Goal: Task Accomplishment & Management: Manage account settings

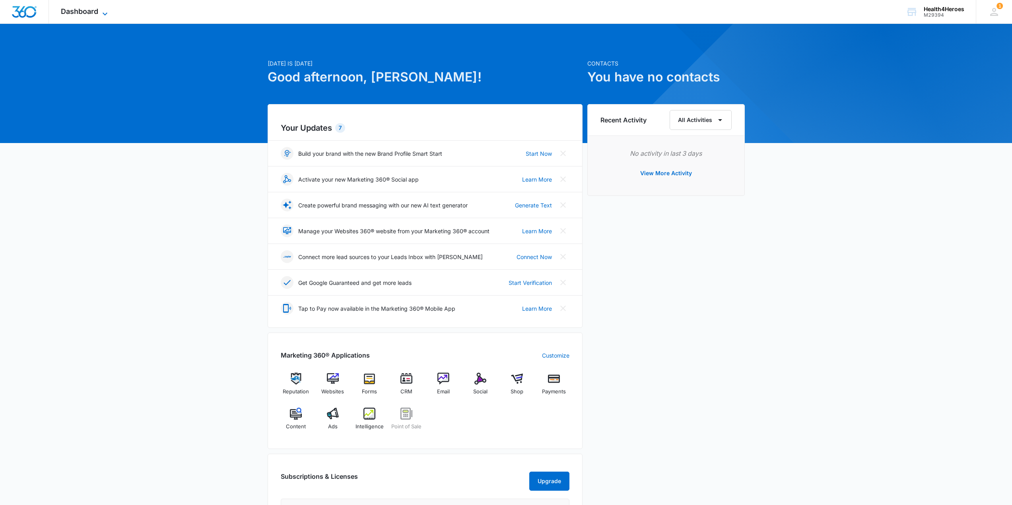
click at [94, 14] on span "Dashboard" at bounding box center [79, 11] width 37 height 8
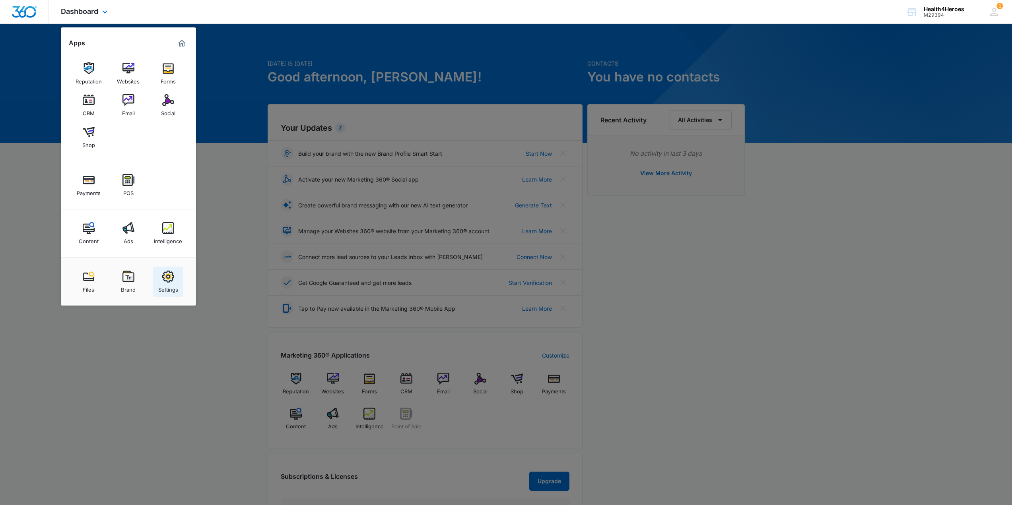
click at [171, 283] on div "Settings" at bounding box center [168, 288] width 20 height 10
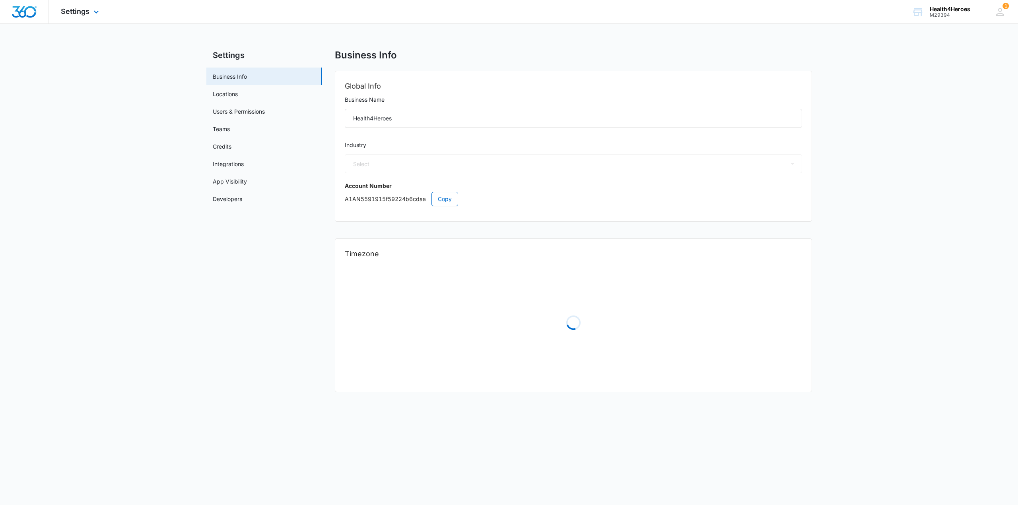
select select "52"
select select "US"
select select "America/[GEOGRAPHIC_DATA]"
click at [228, 116] on link "Users & Permissions" at bounding box center [239, 111] width 52 height 8
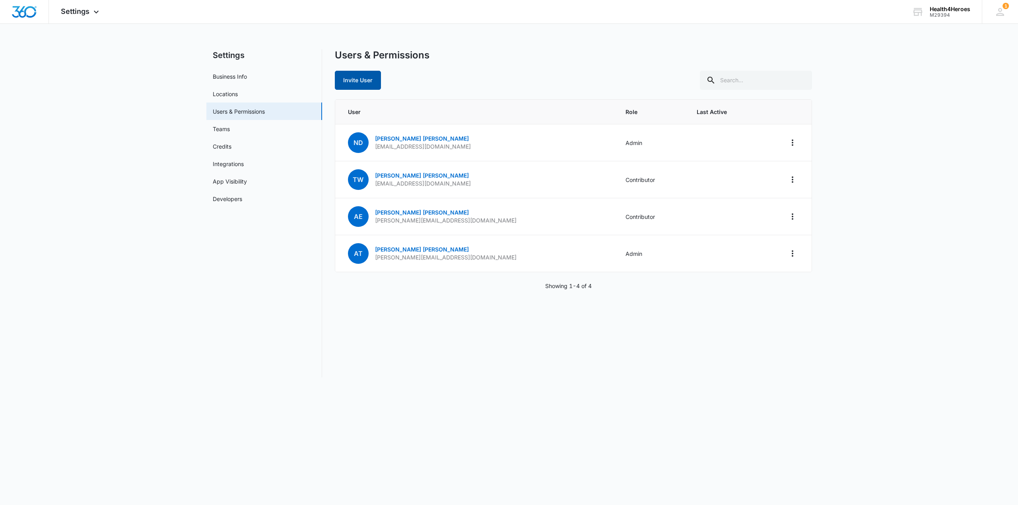
click at [358, 83] on button "Invite User" at bounding box center [358, 80] width 46 height 19
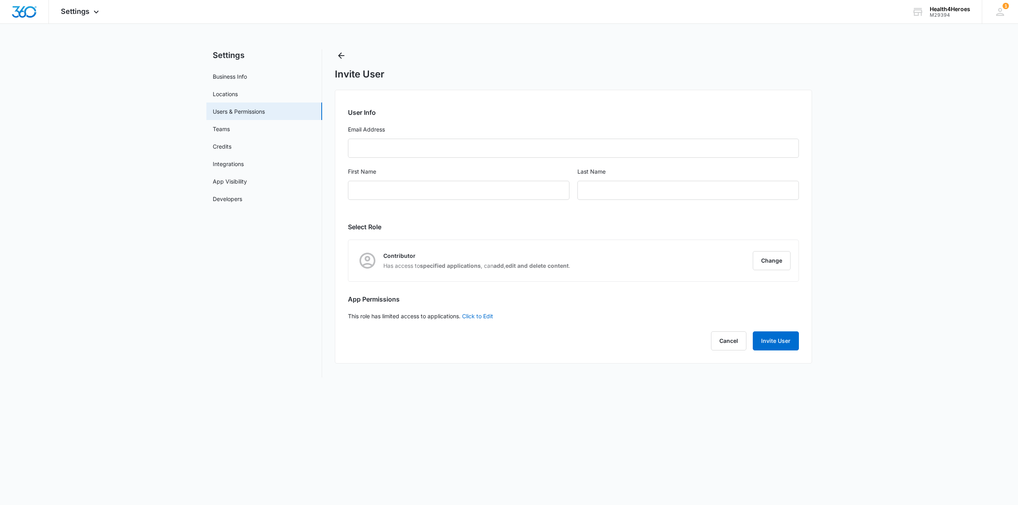
click at [371, 136] on form "User Info Email Address First Name Last Name" at bounding box center [573, 159] width 451 height 102
click at [371, 143] on input "Email Address" at bounding box center [573, 148] width 451 height 19
type input "[PERSON_NAME][EMAIL_ADDRESS][DOMAIN_NAME]"
click at [375, 187] on input "First Name" at bounding box center [458, 190] width 221 height 19
type input "[PERSON_NAME]"
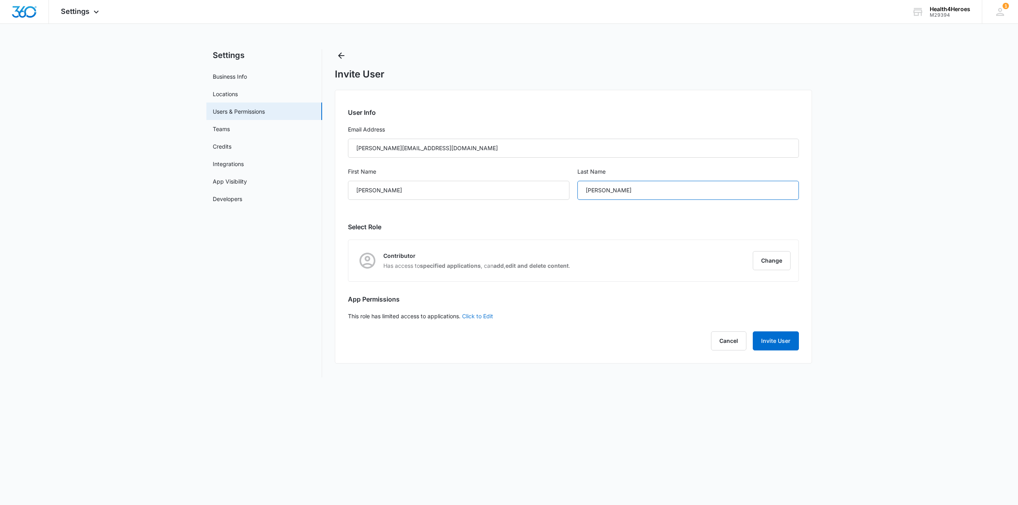
type input "[PERSON_NAME]"
click at [478, 317] on link "Click to Edit" at bounding box center [477, 316] width 31 height 7
click at [353, 315] on icon at bounding box center [352, 317] width 5 height 4
click at [348, 316] on input "Access to all apps" at bounding box center [348, 316] width 0 height 0
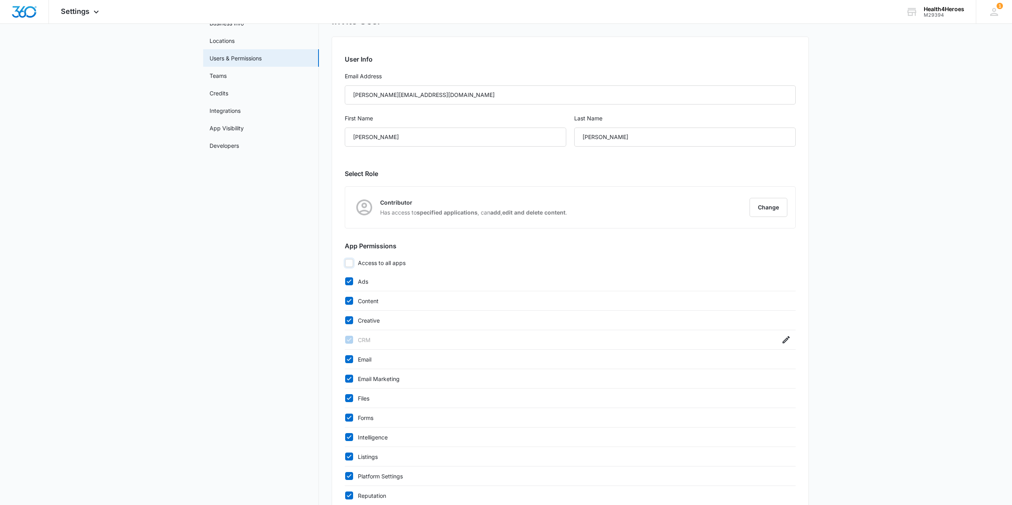
scroll to position [80, 0]
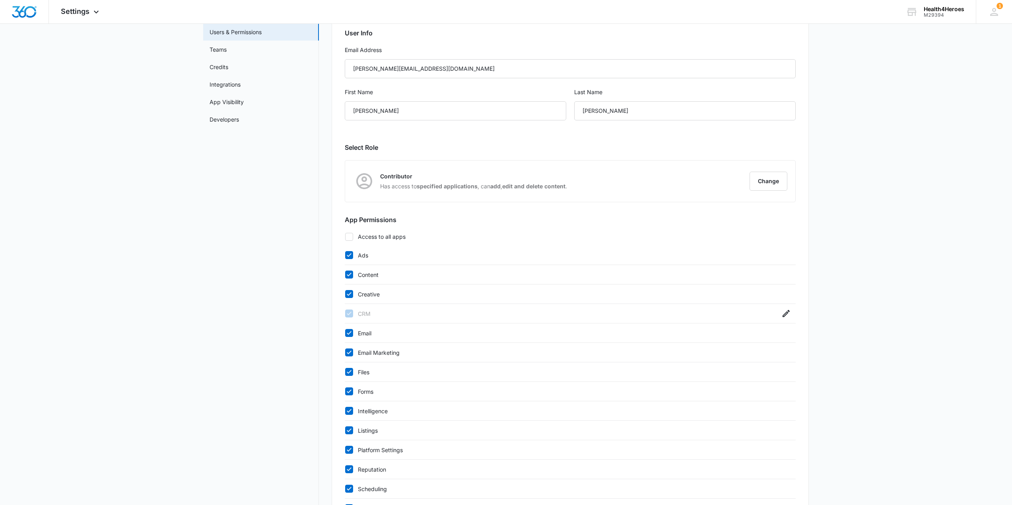
click at [352, 240] on icon at bounding box center [349, 236] width 7 height 7
click at [345, 237] on input "Access to all apps" at bounding box center [345, 237] width 0 height 0
checkbox input "true"
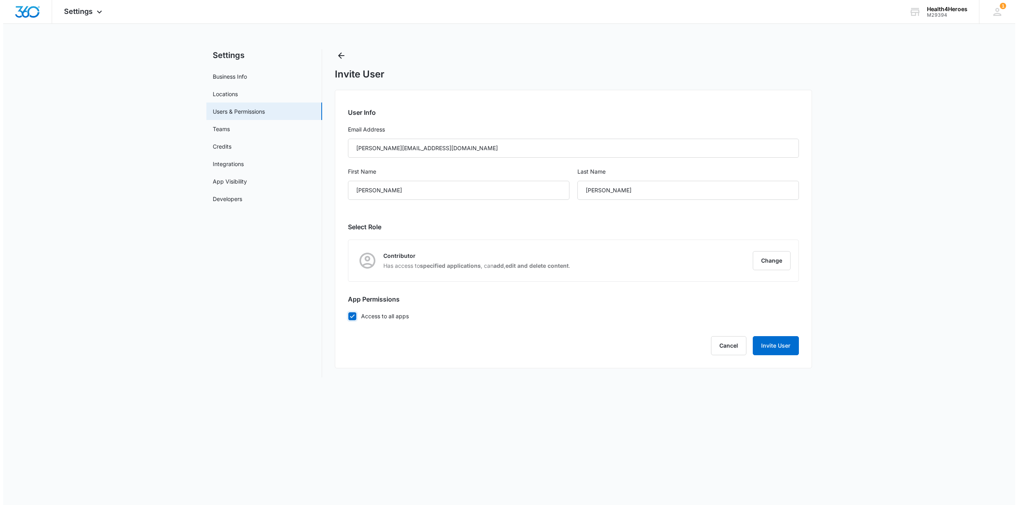
scroll to position [0, 0]
click at [774, 265] on button "Change" at bounding box center [772, 260] width 38 height 19
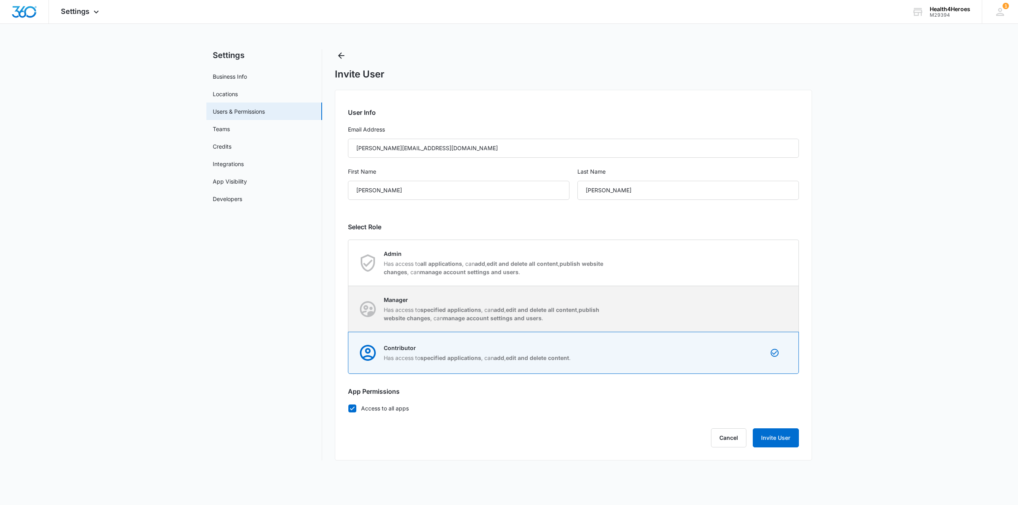
click at [566, 314] on p "Has access to specified applications , can add , edit and delete all content , …" at bounding box center [495, 314] width 223 height 17
click at [349, 309] on input "Manager Has access to specified applications , can add , edit and delete all co…" at bounding box center [348, 309] width 0 height 0
radio input "true"
checkbox input "false"
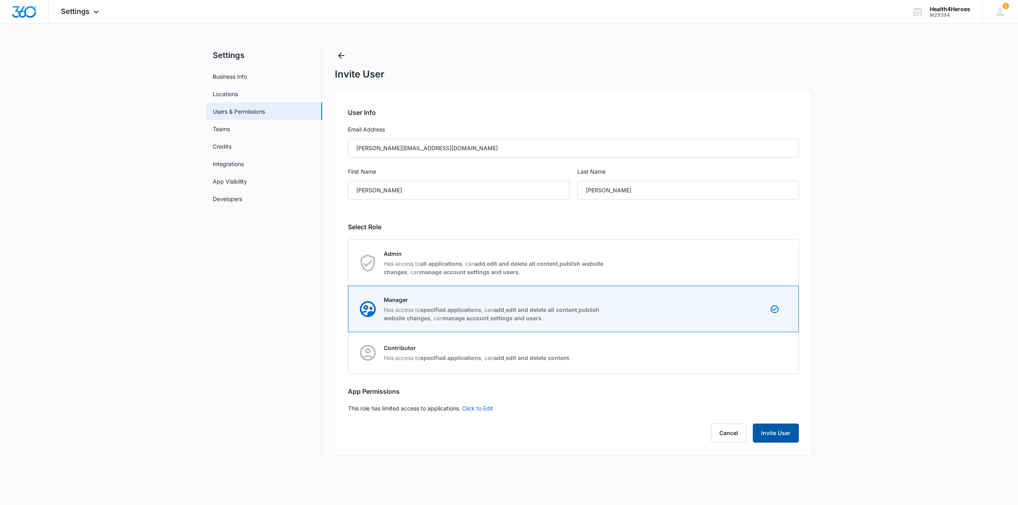
click at [774, 429] on button "Invite User" at bounding box center [776, 433] width 46 height 19
